Goal: Check status: Check status

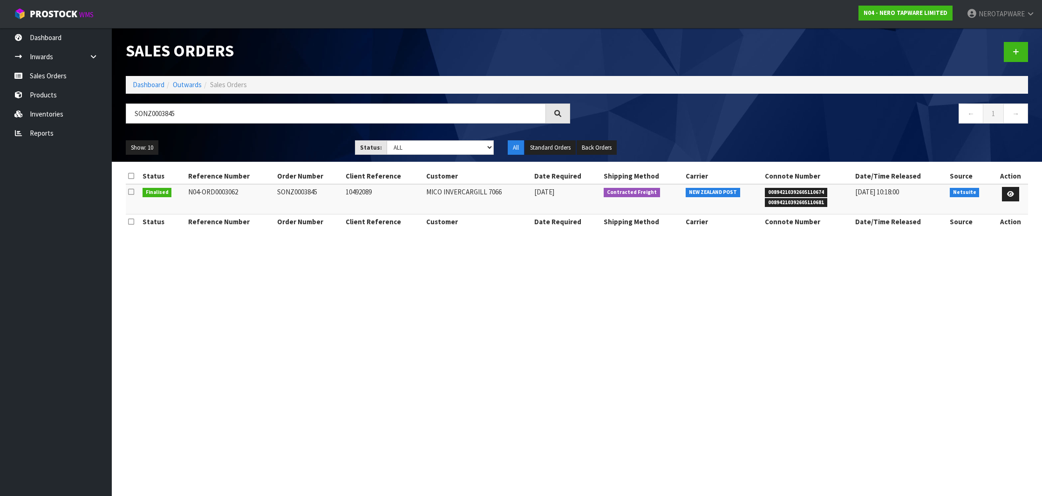
click at [175, 114] on input "SONZ0003845" at bounding box center [336, 113] width 420 height 20
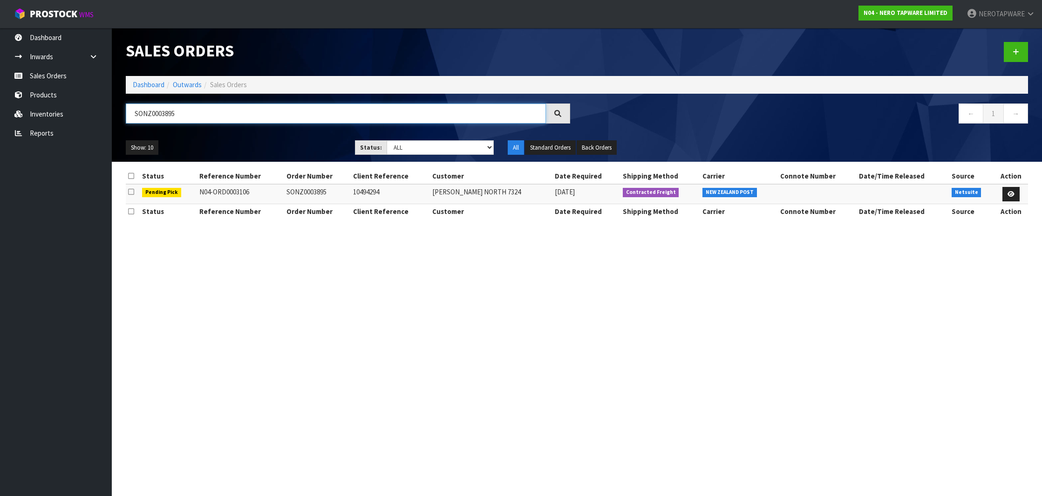
type input "SONZ0003895"
click at [823, 255] on section "Sales Orders Dashboard Outwards Sales Orders SONZ0003895 ← 1 → Show: 10 5 10 25…" at bounding box center [521, 248] width 1042 height 496
click at [155, 118] on input "SONZ0003895" at bounding box center [336, 113] width 420 height 20
paste input "SONZ0003895"
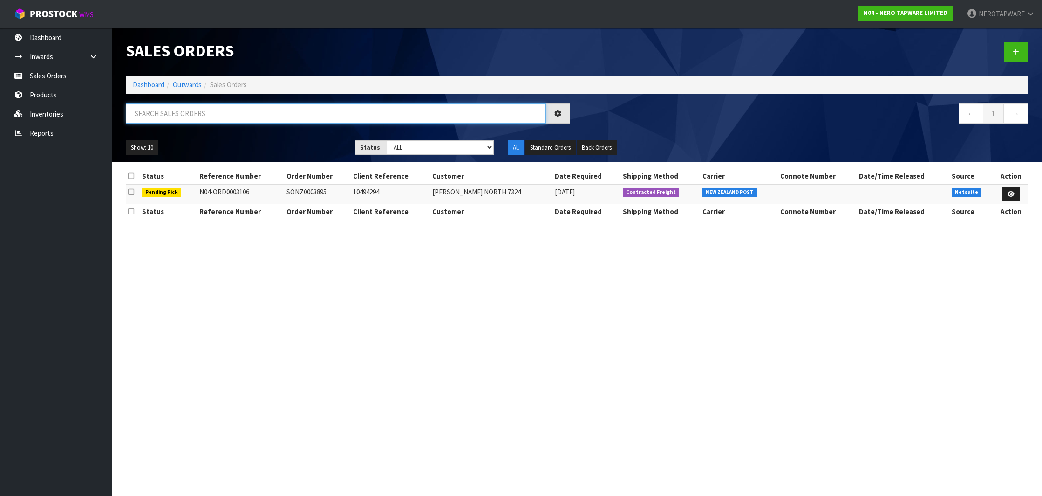
type input "SONZ0003895"
click at [37, 115] on link "Inventories" at bounding box center [56, 113] width 112 height 19
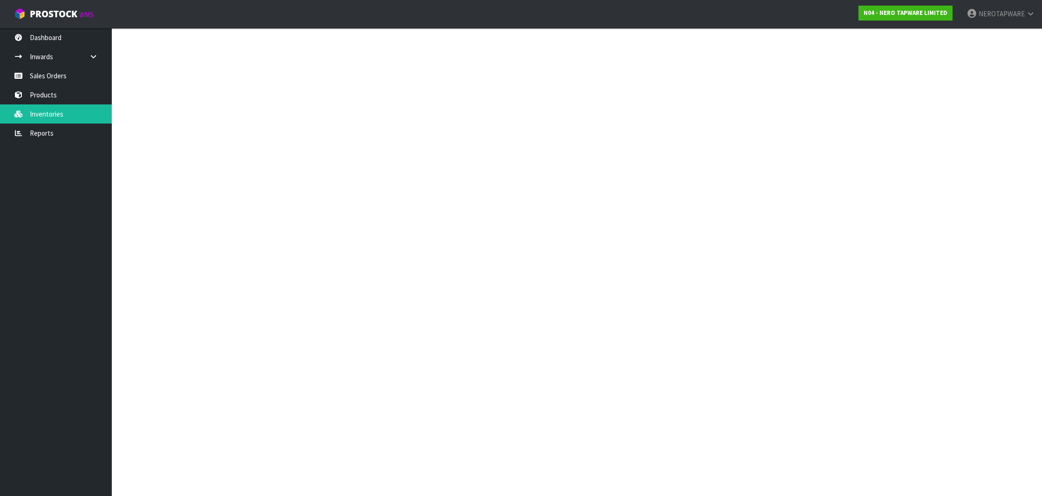
click at [46, 129] on div "Inventories Dashboard Inventories ← 1 → Show: 10 5 10 25 50 All Show Stock Stat…" at bounding box center [521, 106] width 1042 height 213
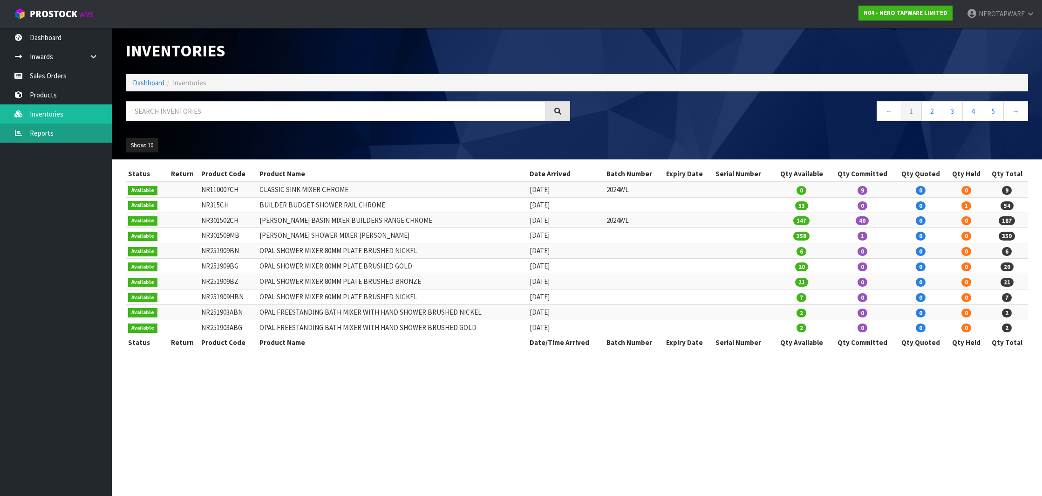
click at [46, 138] on link "Reports" at bounding box center [56, 132] width 112 height 19
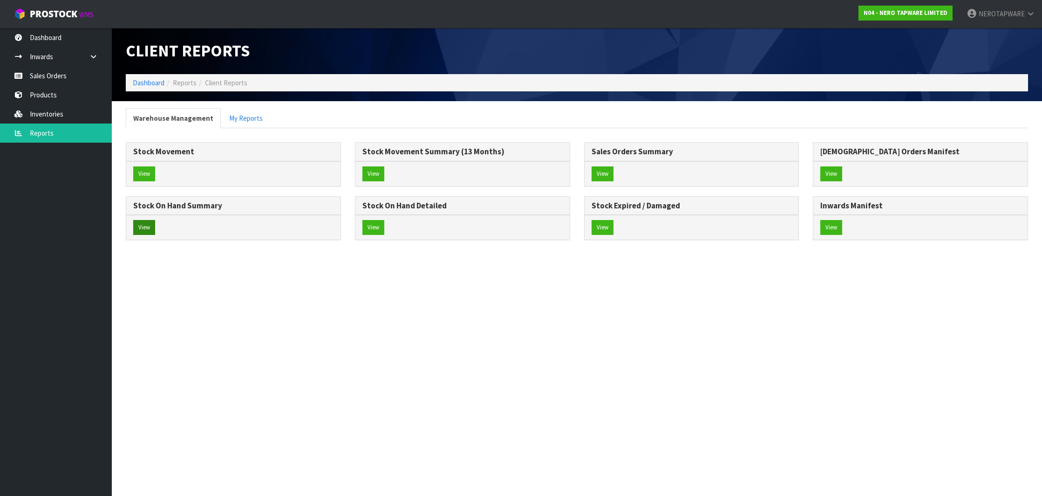
click at [142, 225] on button "View" at bounding box center [144, 227] width 22 height 15
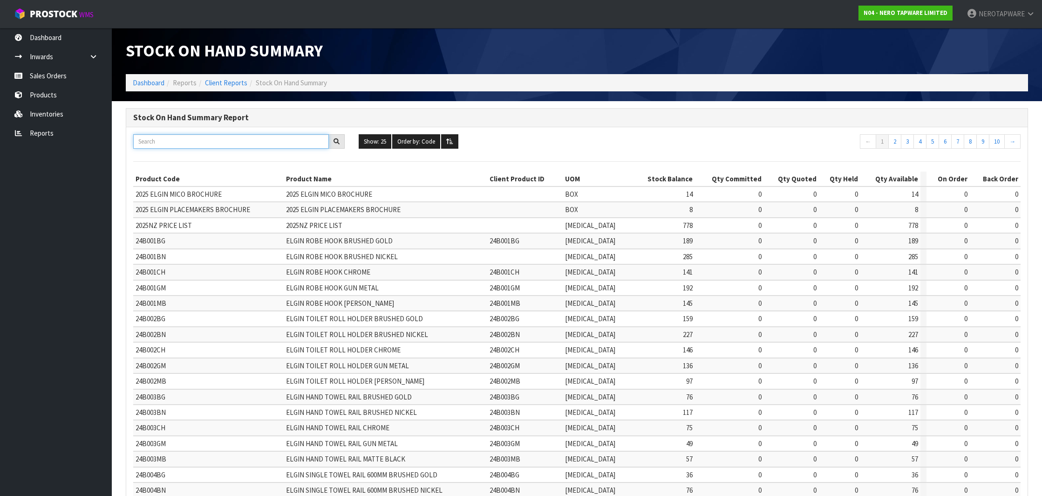
click at [166, 143] on input "text" at bounding box center [231, 141] width 196 height 14
paste input "NR318CH"
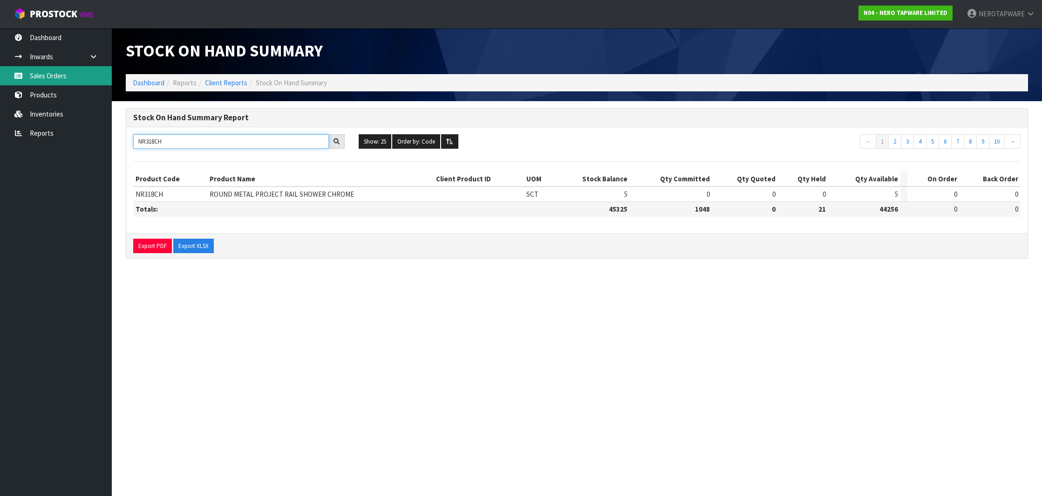
type input "NR318CH"
click at [59, 71] on link "Sales Orders" at bounding box center [56, 75] width 112 height 19
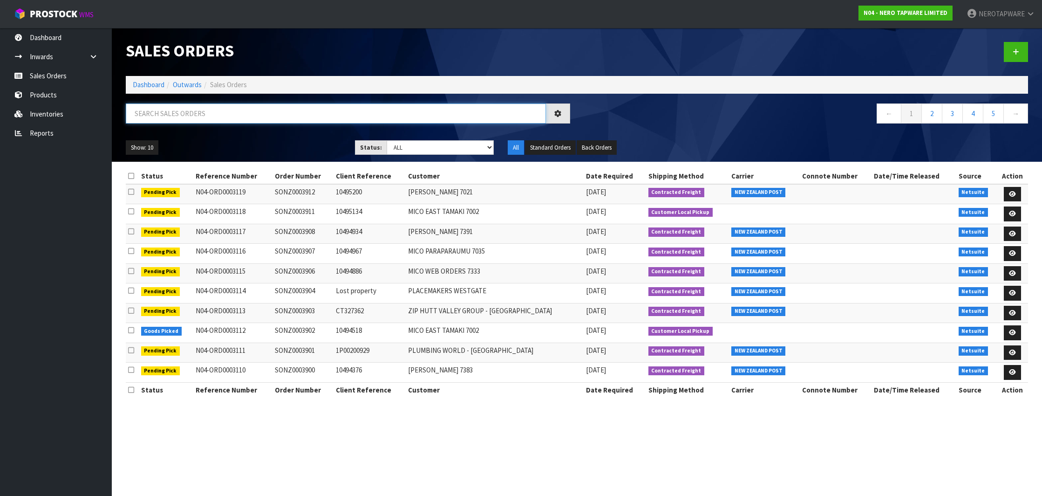
click at [197, 118] on input "text" at bounding box center [336, 113] width 420 height 20
paste input "SONZ0003913"
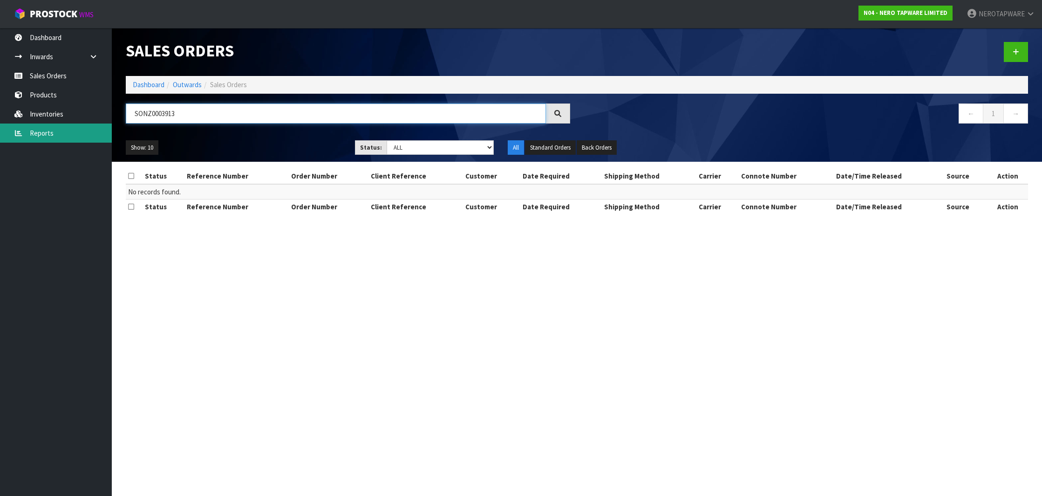
type input "SONZ0003913"
click at [53, 138] on link "Reports" at bounding box center [56, 132] width 112 height 19
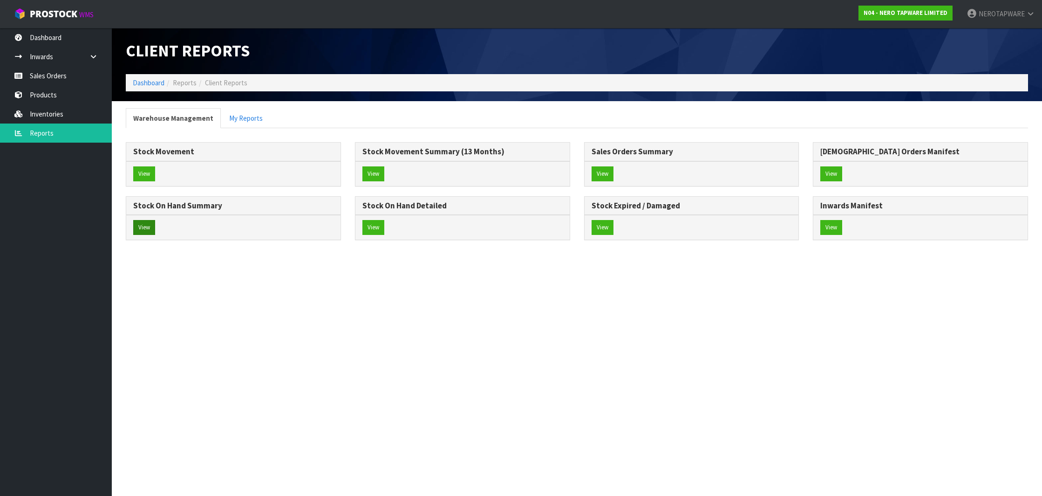
click at [146, 221] on button "View" at bounding box center [144, 227] width 22 height 15
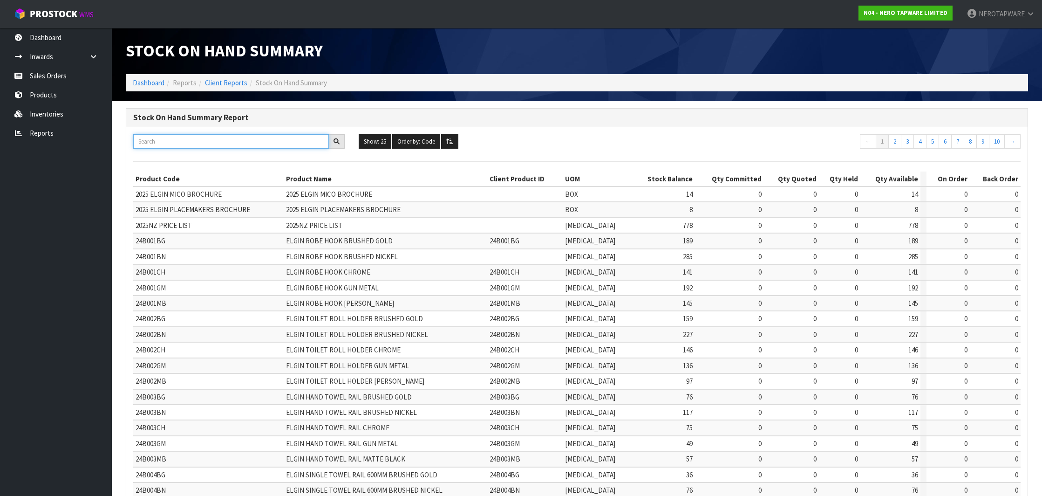
click at [212, 139] on input "text" at bounding box center [231, 141] width 196 height 14
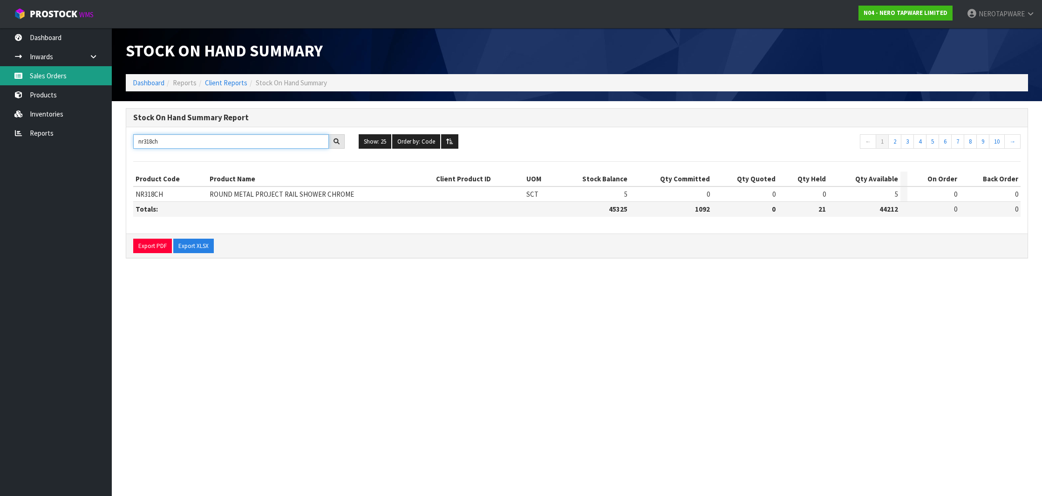
type input "nr318ch"
click at [33, 72] on link "Sales Orders" at bounding box center [56, 75] width 112 height 19
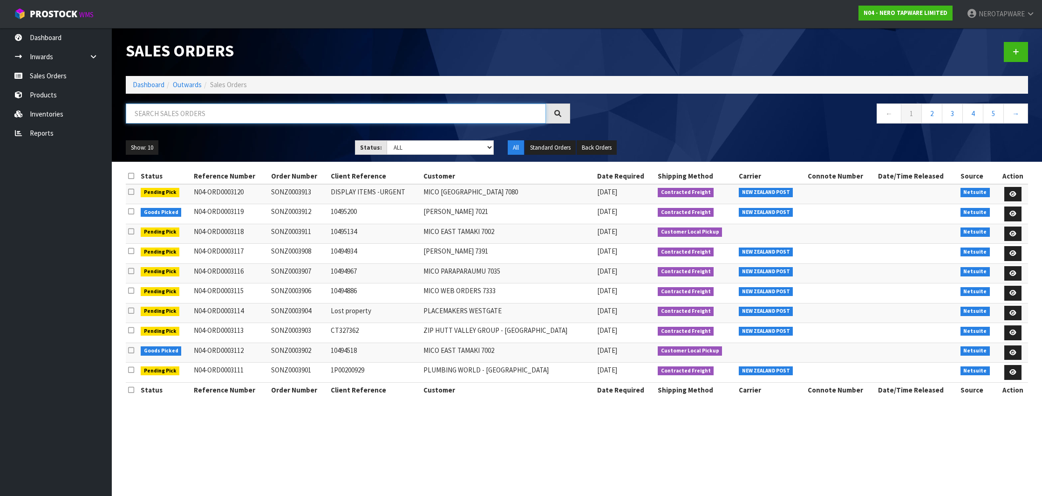
click at [212, 116] on input "text" at bounding box center [336, 113] width 420 height 20
type input "SONZ0003895"
